Goal: Register for event/course

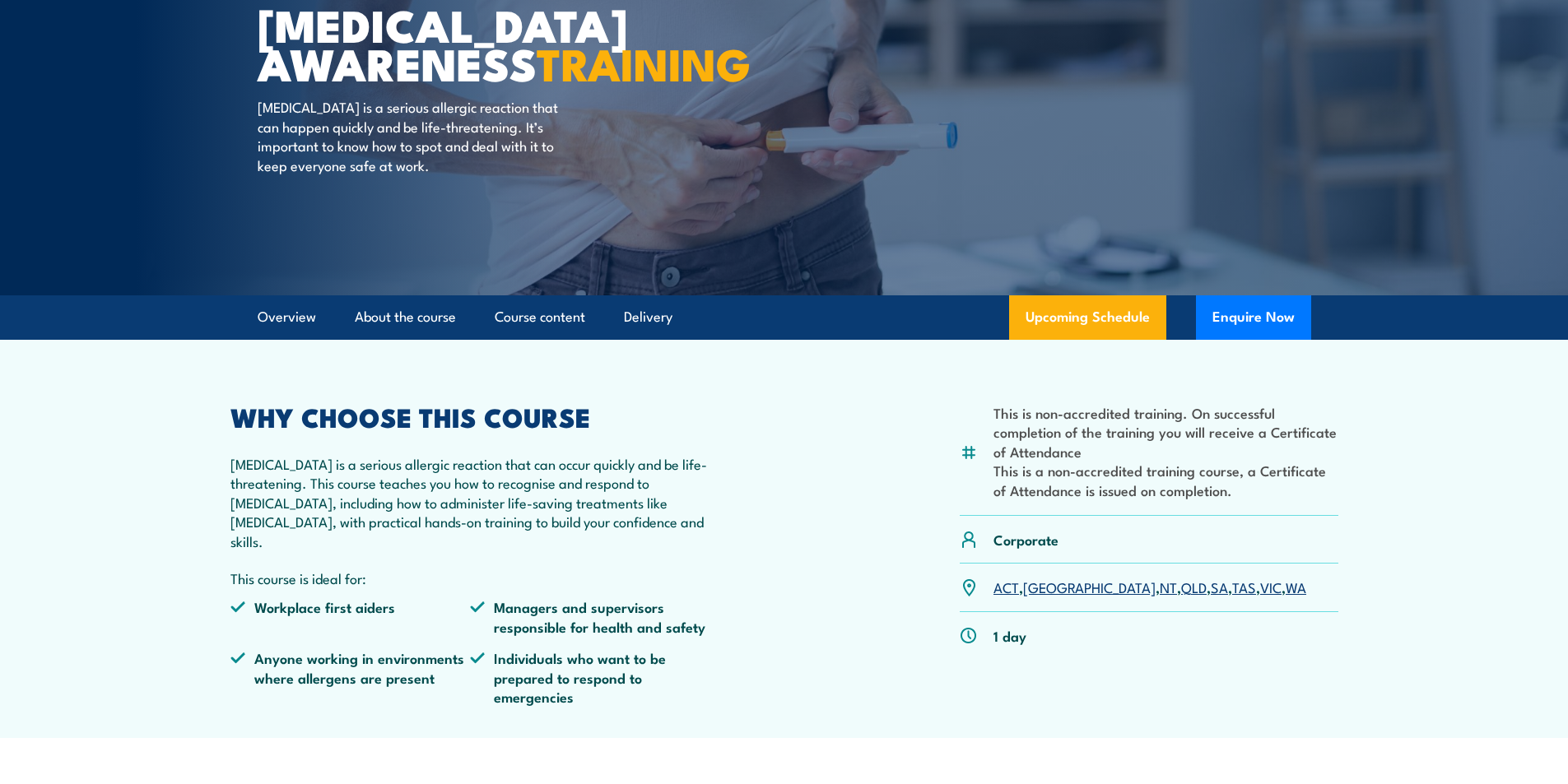
scroll to position [247, 0]
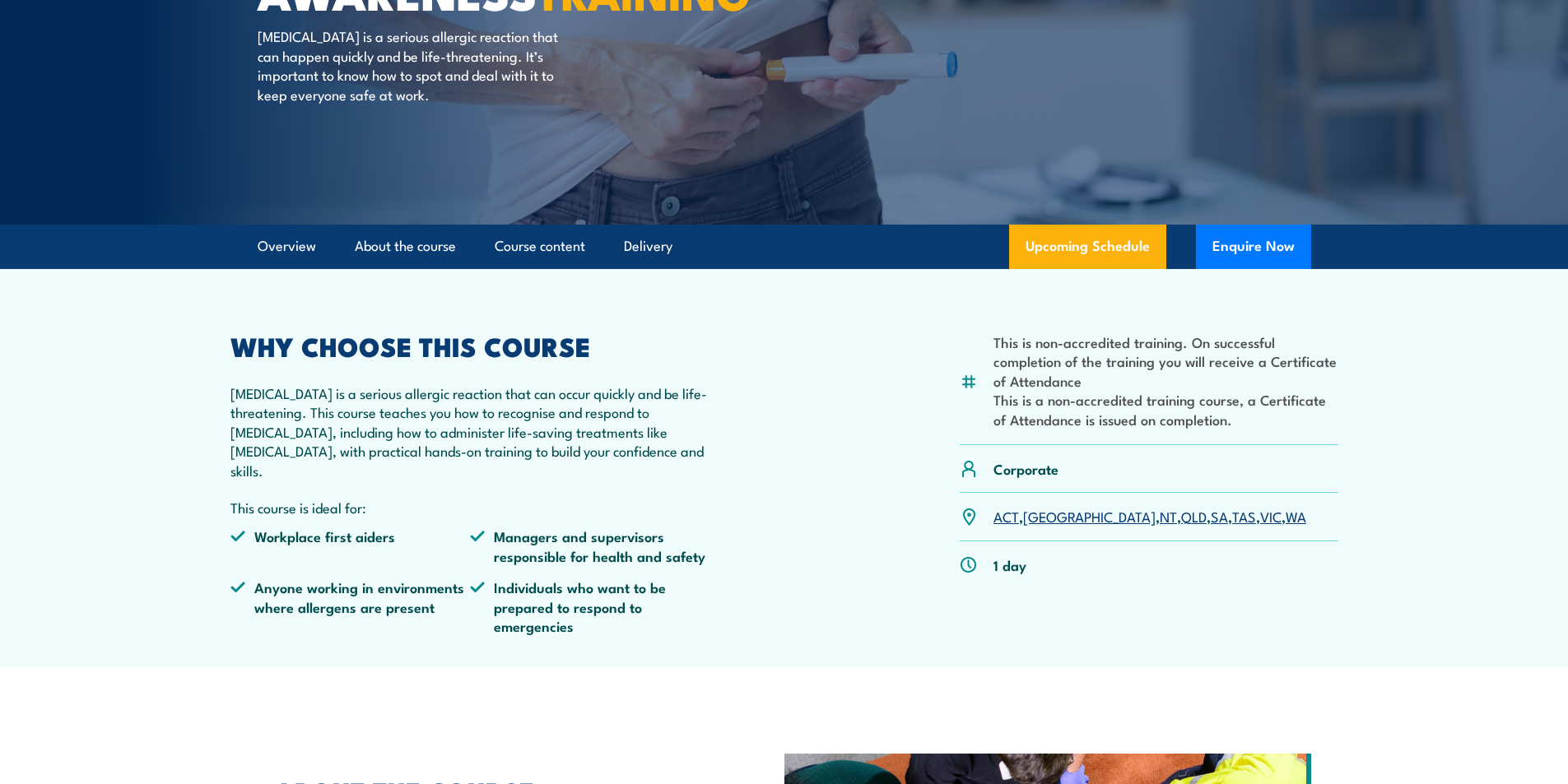
click at [1159, 510] on link "NT" at bounding box center [1168, 516] width 17 height 20
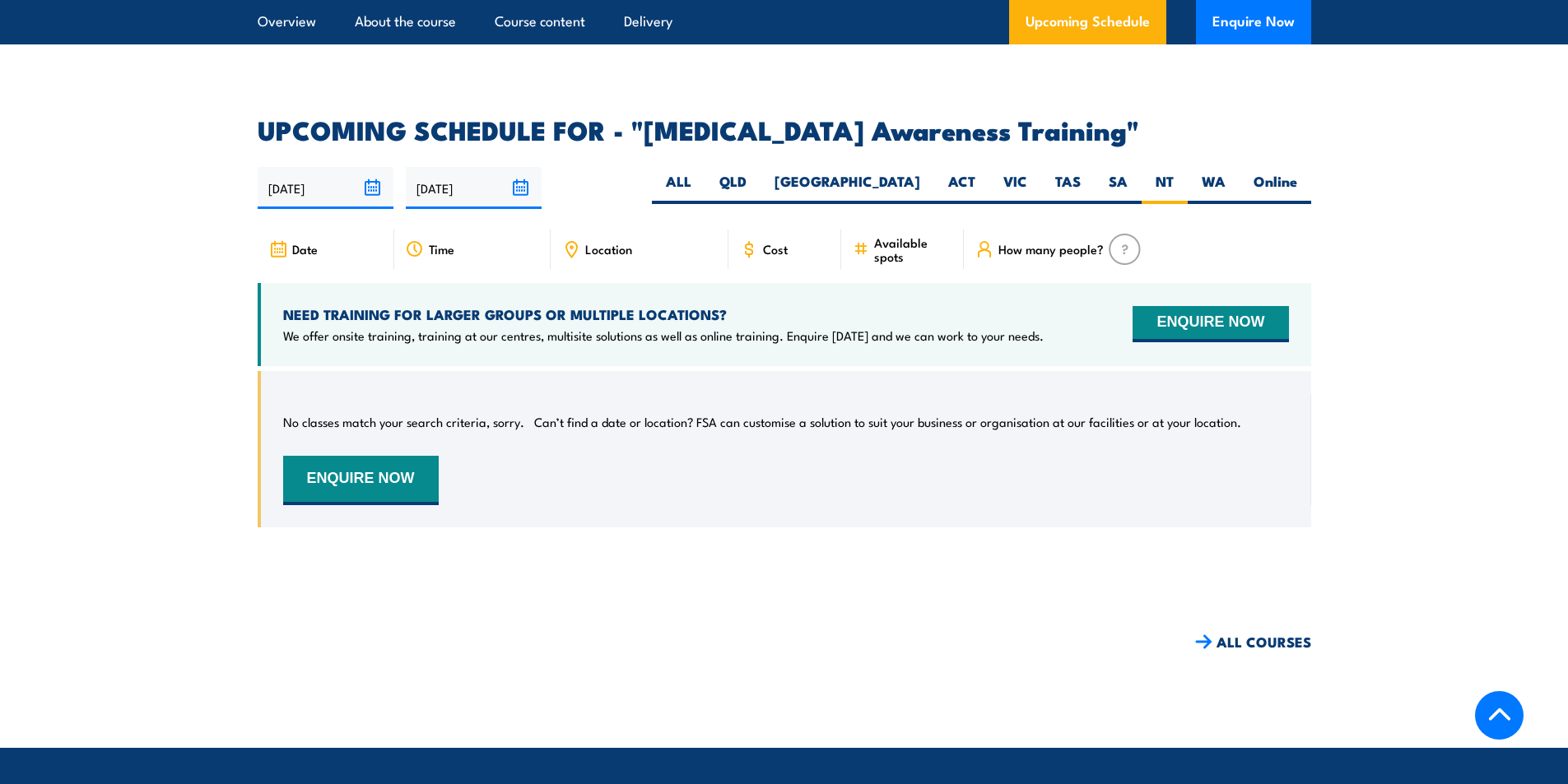
scroll to position [2330, 0]
